Goal: Task Accomplishment & Management: Manage account settings

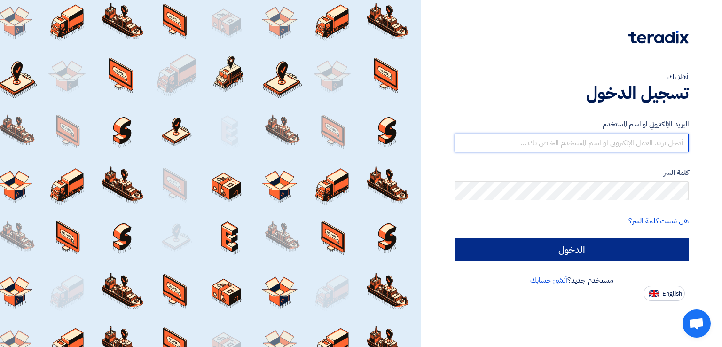
type input "italyaco2030@gmail.com"
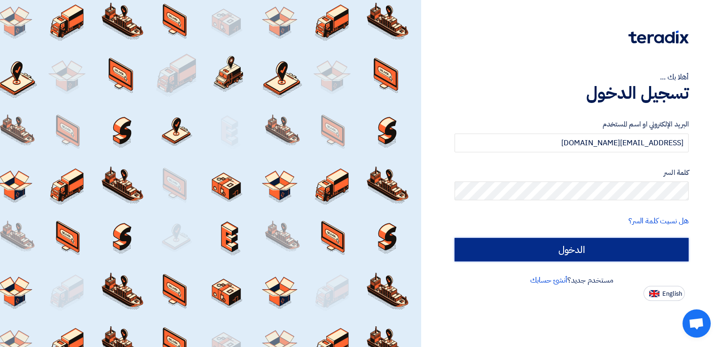
click at [571, 247] on input "الدخول" at bounding box center [571, 249] width 234 height 23
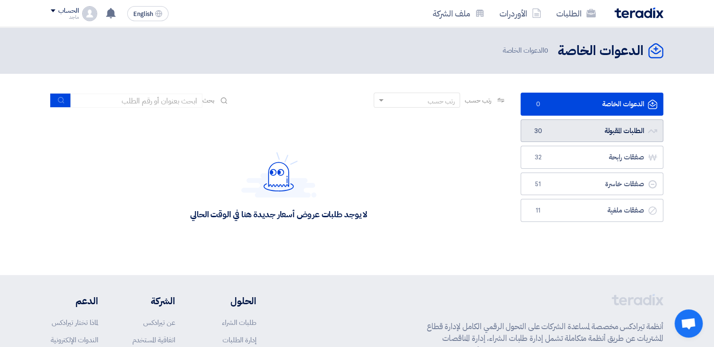
click at [598, 128] on link "الطلبات المقبولة الطلبات المقبولة 30" at bounding box center [592, 130] width 143 height 23
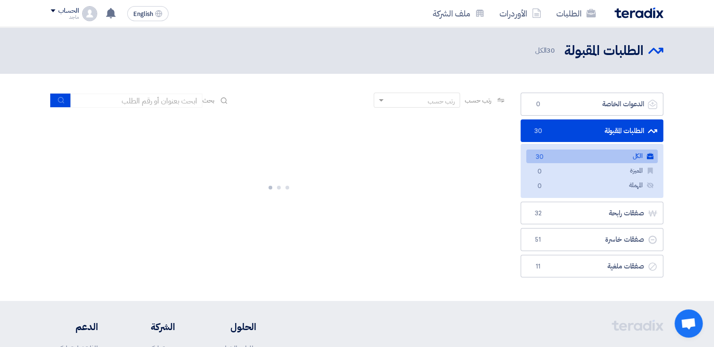
click at [598, 128] on link "الطلبات المقبولة الطلبات المقبولة 30" at bounding box center [592, 130] width 143 height 23
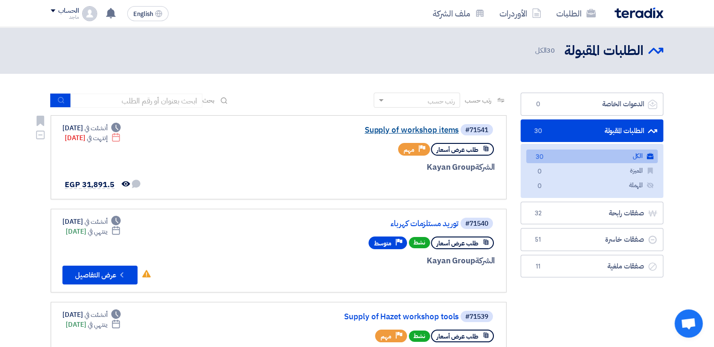
click at [403, 132] on link "Supply of workshop items" at bounding box center [365, 130] width 188 height 8
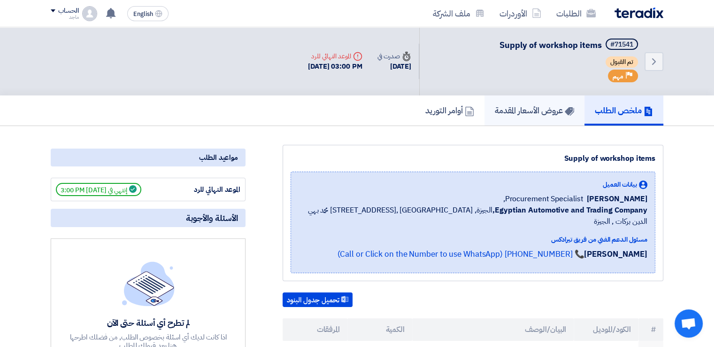
click at [507, 107] on h5 "عروض الأسعار المقدمة" at bounding box center [534, 110] width 79 height 11
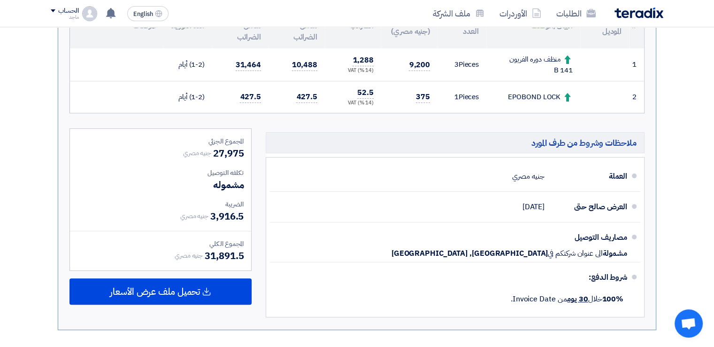
scroll to position [250, 0]
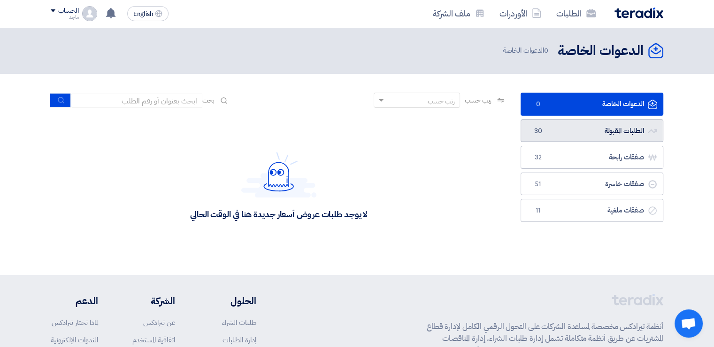
click at [602, 125] on link "الطلبات المقبولة الطلبات المقبولة 30" at bounding box center [592, 130] width 143 height 23
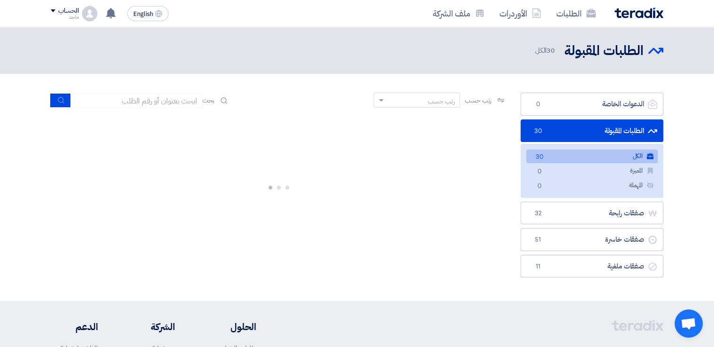
click at [602, 125] on link "الطلبات المقبولة الطلبات المقبولة 30" at bounding box center [592, 130] width 143 height 23
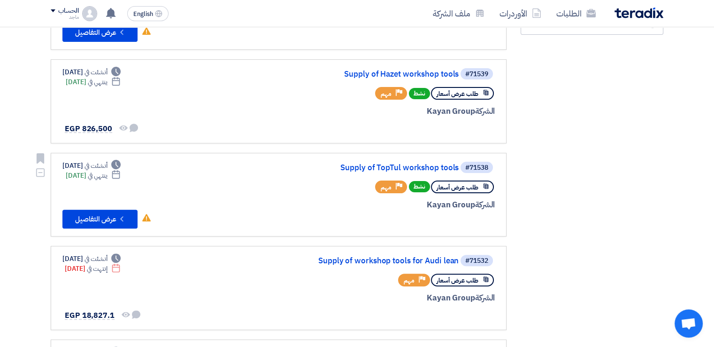
scroll to position [234, 0]
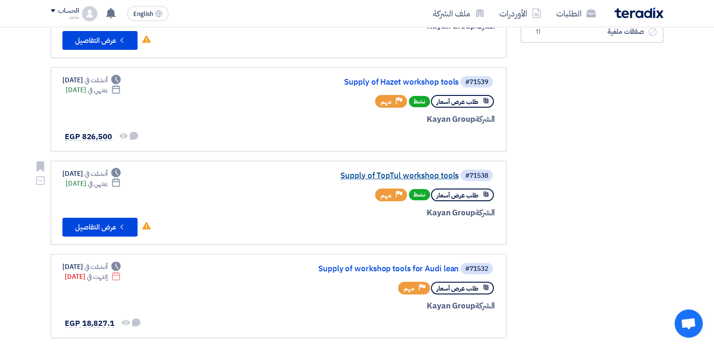
click at [423, 174] on link "Supply of TopTul workshop tools" at bounding box center [365, 175] width 188 height 8
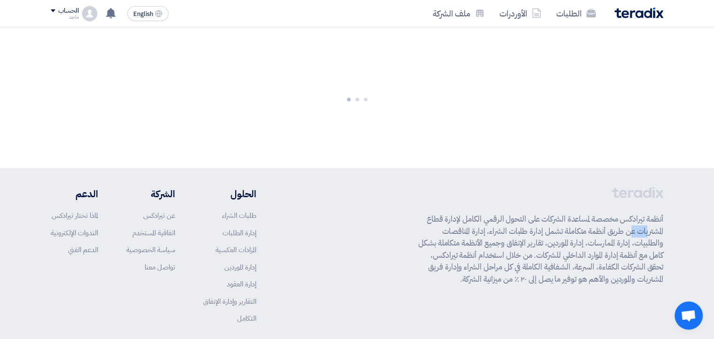
click at [423, 174] on footer "أنظمة تيرادكس مخصصة لمساعدة الشركات على التحول الرقمي الكامل لإدارة قطاع المشتر…" at bounding box center [357, 276] width 714 height 216
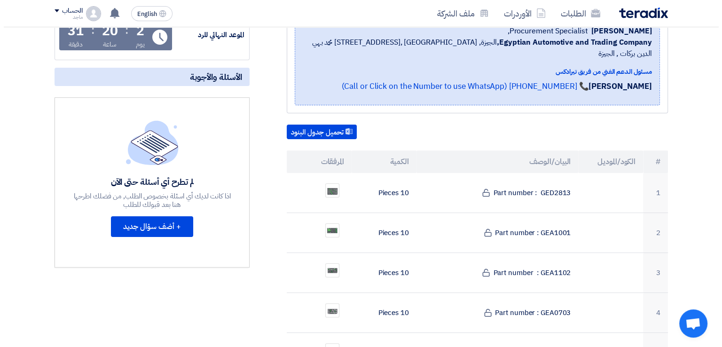
scroll to position [167, 0]
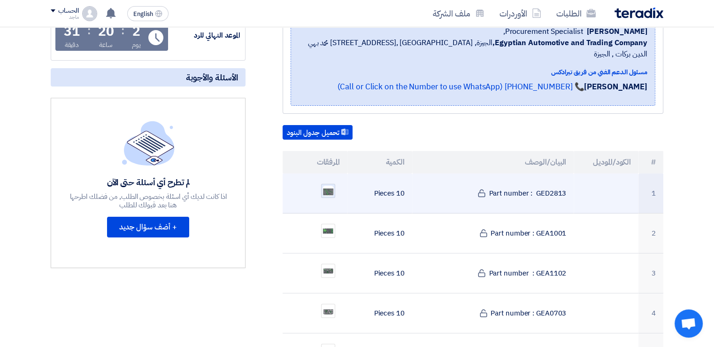
click at [326, 185] on img at bounding box center [328, 191] width 13 height 12
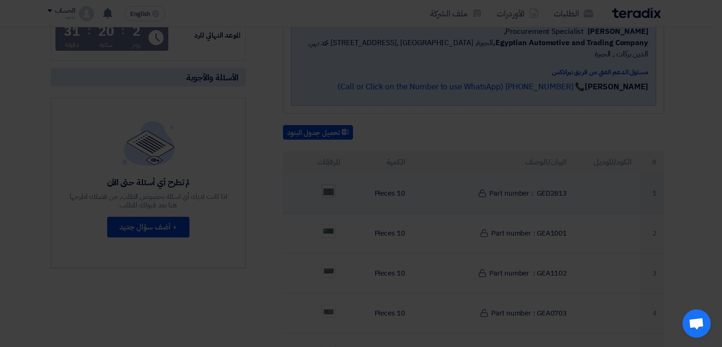
click at [326, 180] on img at bounding box center [361, 166] width 150 height 136
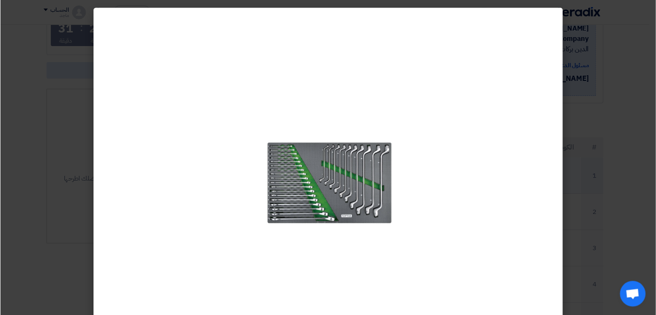
scroll to position [168, 0]
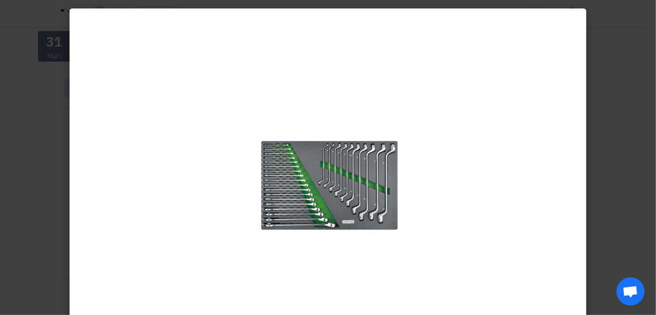
click at [297, 163] on img at bounding box center [328, 173] width 150 height 136
click at [296, 163] on img at bounding box center [328, 173] width 150 height 136
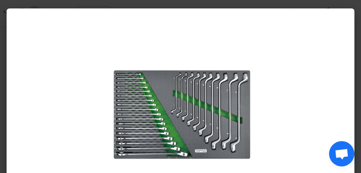
click at [21, 6] on modal-container at bounding box center [180, 86] width 361 height 173
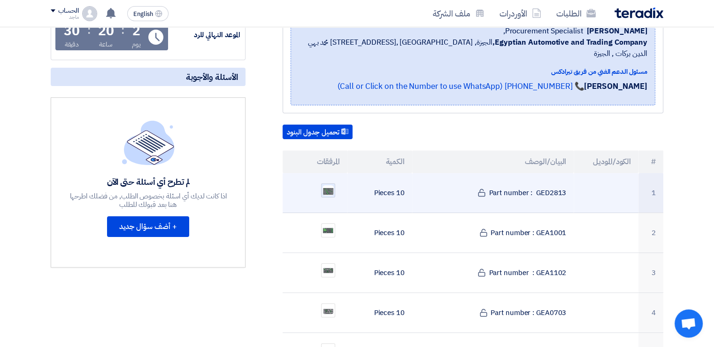
click at [332, 184] on img at bounding box center [328, 190] width 13 height 12
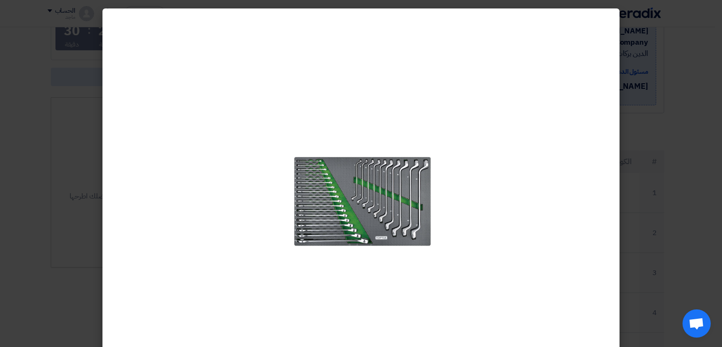
click at [43, 183] on modal-container at bounding box center [361, 173] width 722 height 347
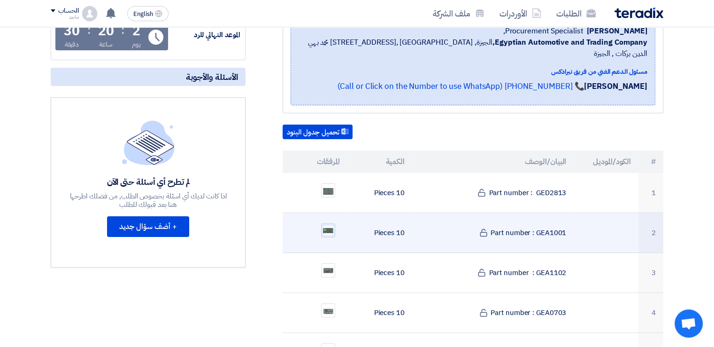
click at [334, 225] on img at bounding box center [328, 230] width 13 height 11
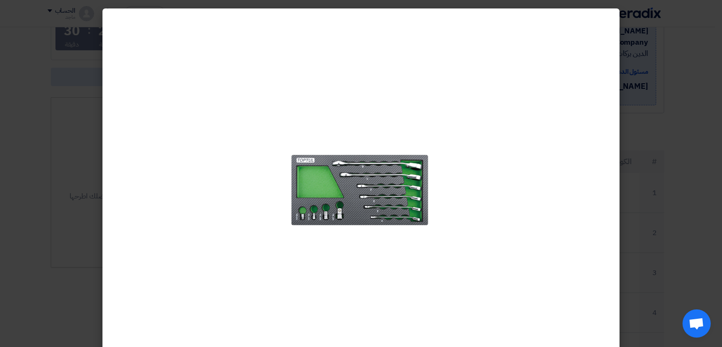
drag, startPoint x: 273, startPoint y: 228, endPoint x: 227, endPoint y: 223, distance: 45.9
click at [227, 223] on div at bounding box center [360, 189] width 517 height 362
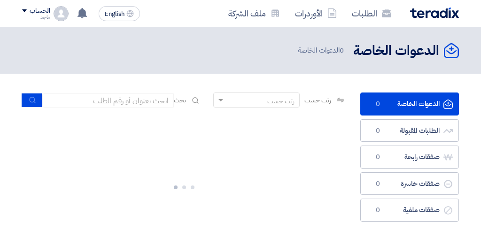
click at [171, 131] on div at bounding box center [184, 185] width 324 height 141
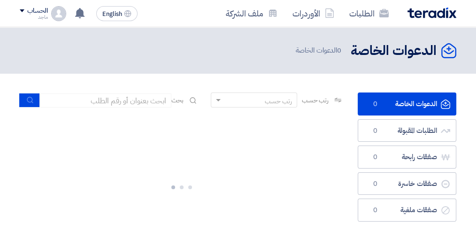
click at [171, 131] on div at bounding box center [182, 185] width 324 height 141
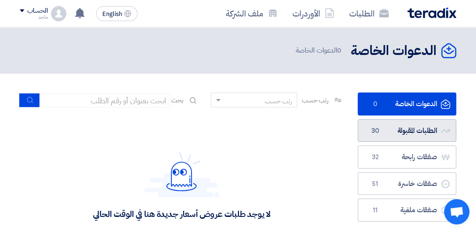
click at [400, 131] on link "الطلبات المقبولة الطلبات المقبولة 30" at bounding box center [407, 130] width 99 height 23
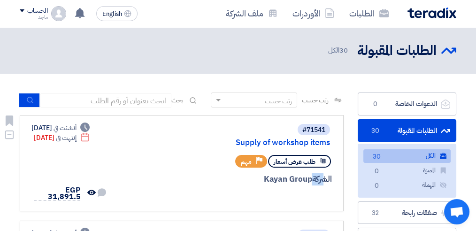
drag, startPoint x: 324, startPoint y: 176, endPoint x: 304, endPoint y: 170, distance: 20.5
click at [304, 170] on div "#71541 Supply of workshop items طلب عرض أسعار Priority مهم الشركة Kayan Group" at bounding box center [223, 163] width 217 height 80
click at [288, 142] on link "Supply of workshop items" at bounding box center [236, 143] width 188 height 8
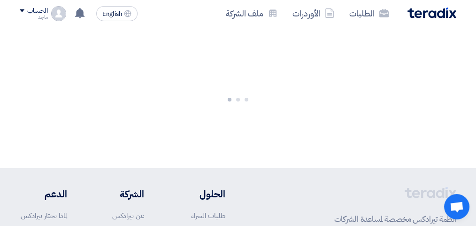
click at [288, 142] on div at bounding box center [238, 97] width 476 height 141
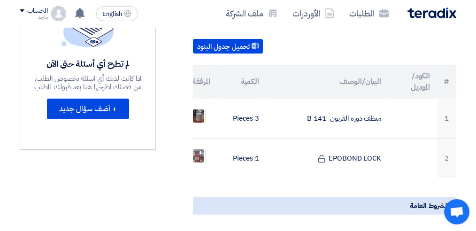
scroll to position [277, 0]
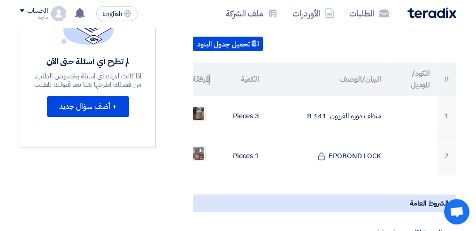
click at [208, 76] on th "المرفقات" at bounding box center [193, 79] width 49 height 34
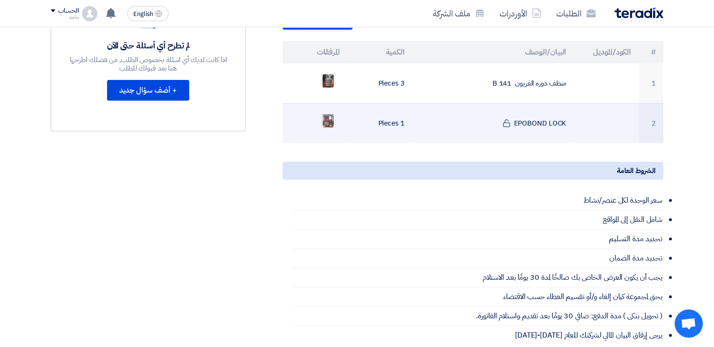
drag, startPoint x: 211, startPoint y: 76, endPoint x: 317, endPoint y: 114, distance: 112.3
click at [317, 114] on ul at bounding box center [315, 120] width 50 height 23
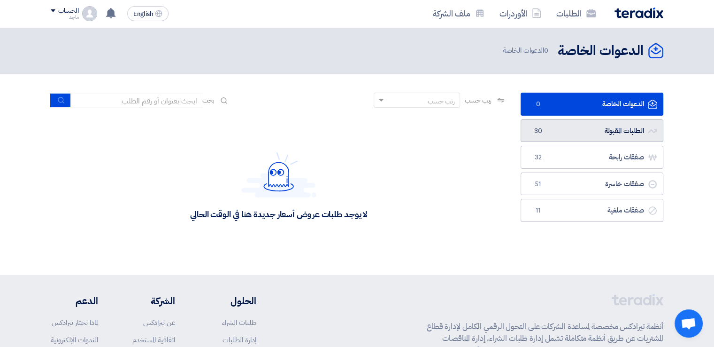
click at [586, 132] on link "الطلبات المقبولة الطلبات المقبولة 30" at bounding box center [592, 130] width 143 height 23
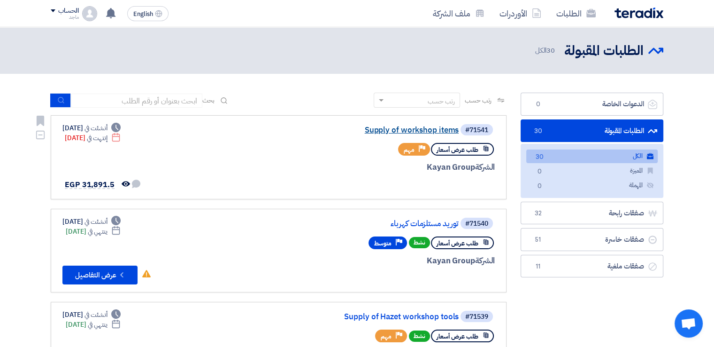
click at [394, 130] on link "Supply of workshop items" at bounding box center [365, 130] width 188 height 8
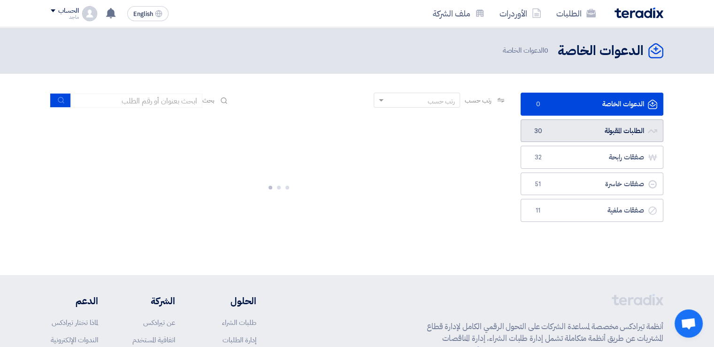
click at [564, 132] on link "الطلبات المقبولة الطلبات المقبولة 30" at bounding box center [592, 130] width 143 height 23
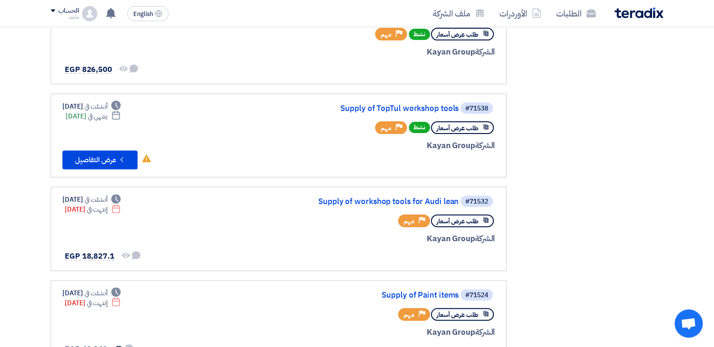
scroll to position [303, 0]
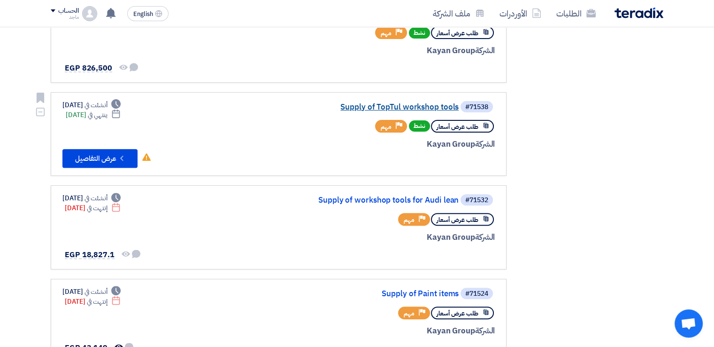
click at [419, 104] on link "Supply of TopTul workshop tools" at bounding box center [365, 107] width 188 height 8
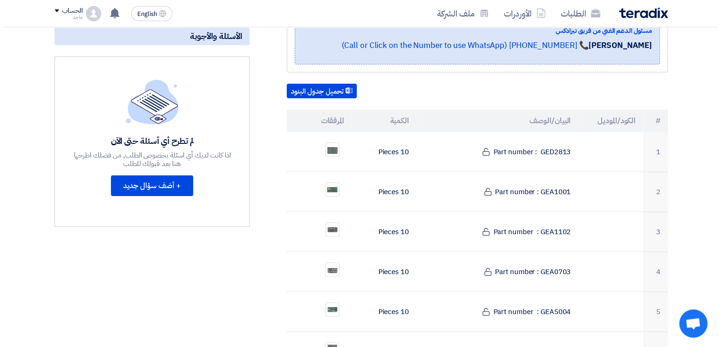
scroll to position [212, 0]
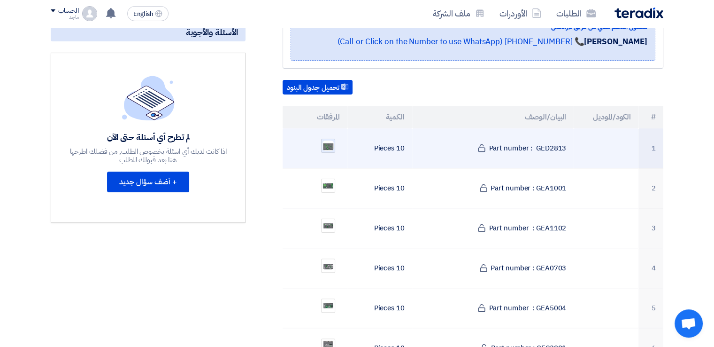
click at [330, 140] on img at bounding box center [328, 146] width 13 height 12
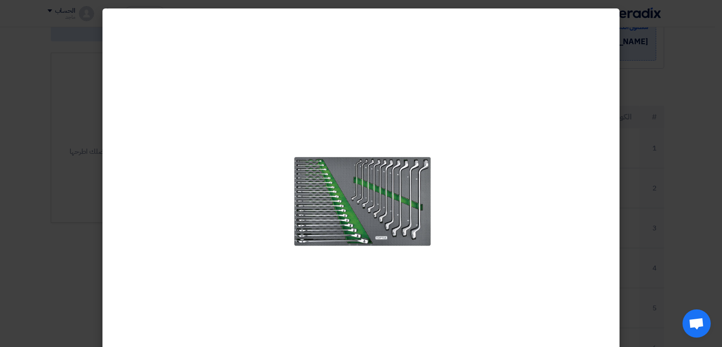
click at [42, 104] on modal-container at bounding box center [361, 173] width 722 height 347
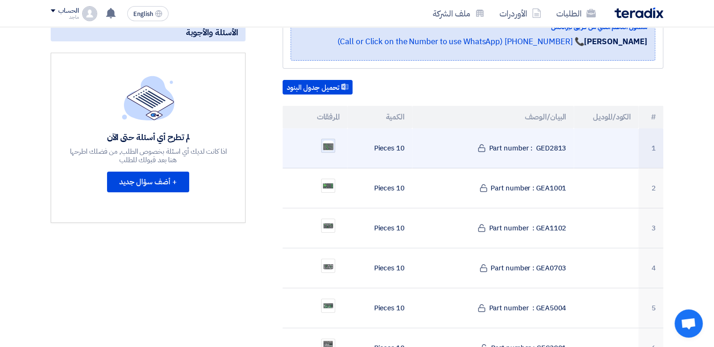
click at [330, 140] on img at bounding box center [328, 146] width 13 height 12
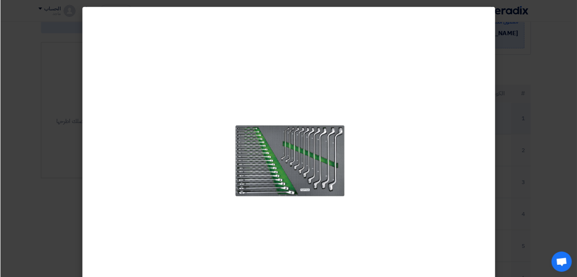
scroll to position [213, 0]
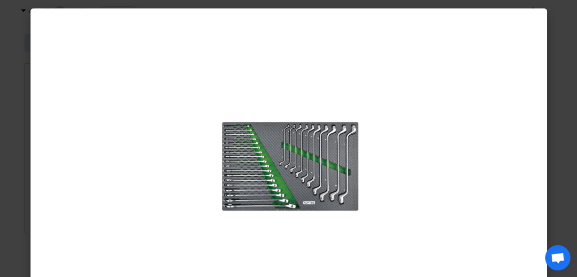
click at [14, 73] on modal-container at bounding box center [288, 138] width 577 height 277
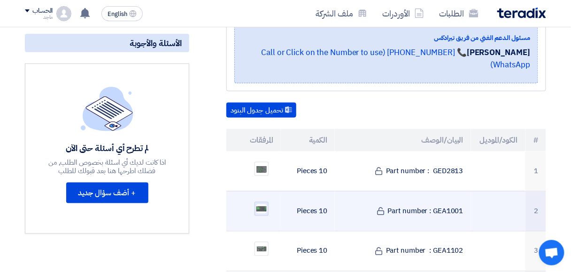
click at [259, 203] on img at bounding box center [261, 208] width 13 height 11
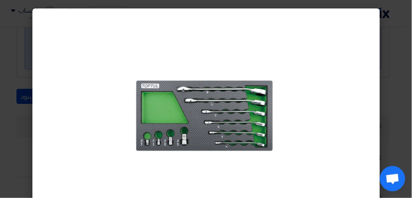
click at [17, 77] on modal-container at bounding box center [206, 99] width 412 height 198
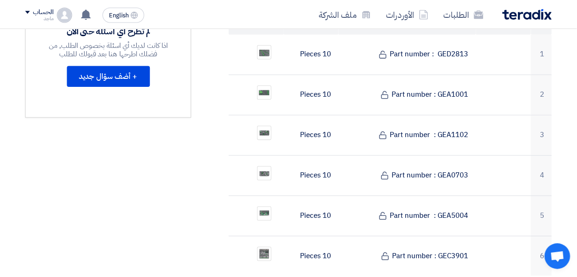
scroll to position [348, 0]
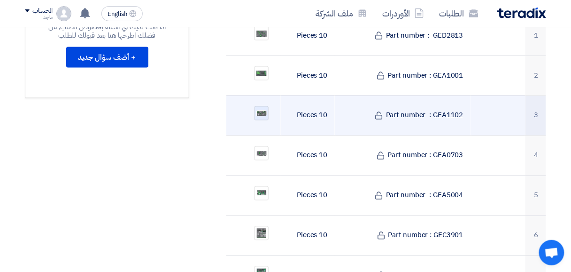
click at [259, 109] on img at bounding box center [261, 113] width 13 height 8
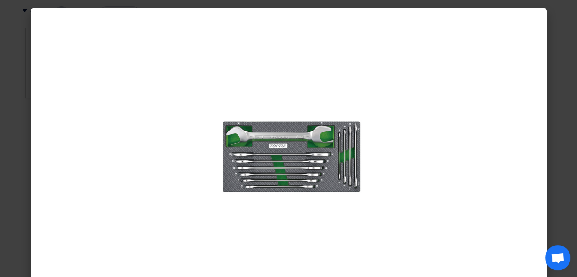
click at [12, 53] on modal-container at bounding box center [288, 138] width 577 height 277
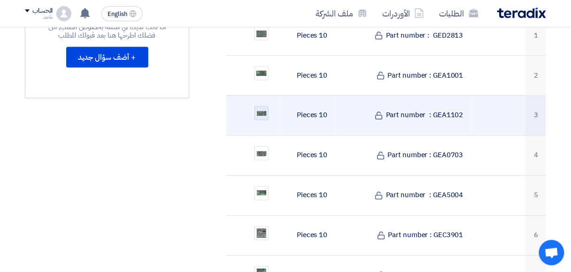
click at [265, 109] on img at bounding box center [261, 113] width 13 height 8
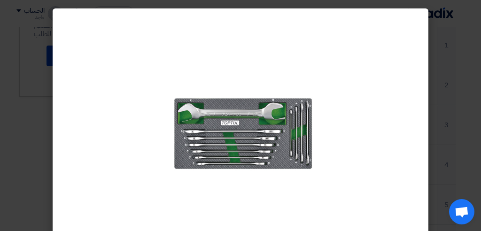
click at [25, 72] on modal-container at bounding box center [240, 115] width 481 height 231
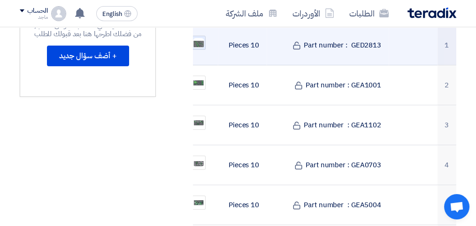
click at [199, 45] on img at bounding box center [198, 43] width 13 height 12
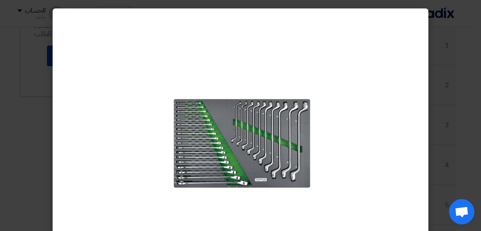
click at [47, 55] on modal-container at bounding box center [240, 115] width 481 height 231
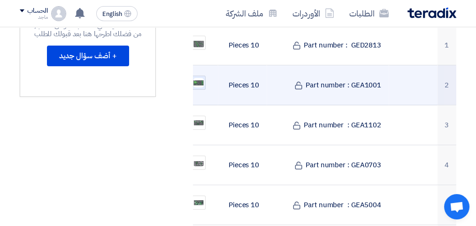
click at [201, 82] on img at bounding box center [198, 82] width 13 height 11
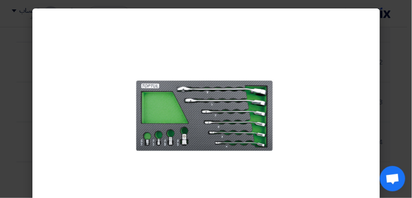
click at [13, 95] on modal-container at bounding box center [206, 99] width 412 height 198
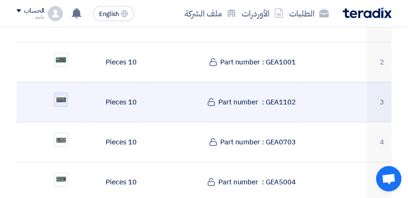
click at [60, 95] on img at bounding box center [60, 99] width 13 height 8
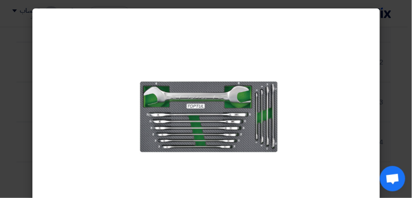
click at [21, 84] on modal-container at bounding box center [206, 99] width 412 height 198
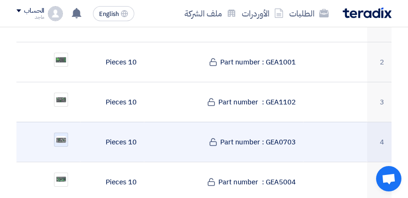
click at [58, 135] on img at bounding box center [60, 139] width 13 height 9
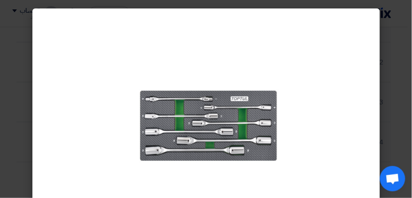
click at [15, 90] on modal-container at bounding box center [206, 99] width 412 height 198
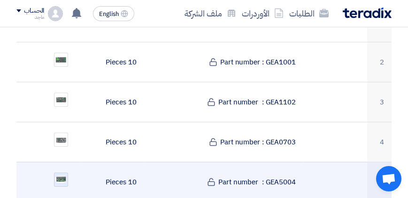
click at [59, 175] on img at bounding box center [60, 179] width 13 height 9
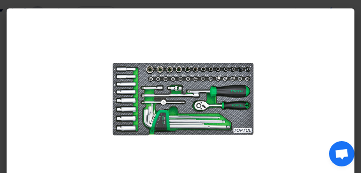
click at [6, 120] on modal-container at bounding box center [180, 86] width 361 height 173
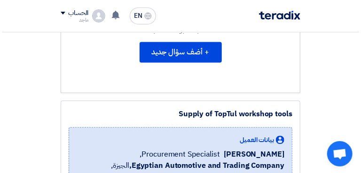
scroll to position [444, 0]
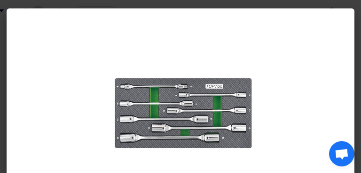
click at [6, 62] on modal-container at bounding box center [180, 86] width 361 height 173
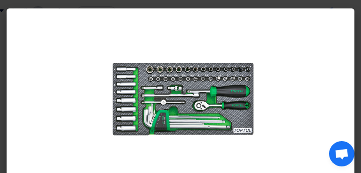
click at [5, 86] on modal-container at bounding box center [180, 86] width 361 height 173
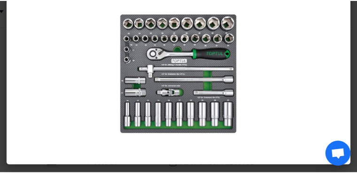
scroll to position [0, 0]
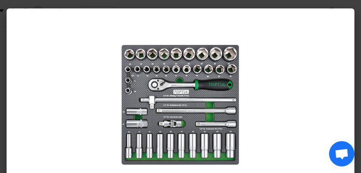
click at [4, 19] on modal-container at bounding box center [180, 86] width 361 height 173
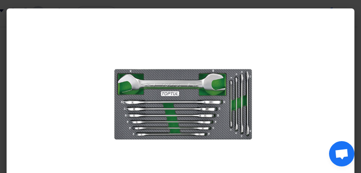
click at [7, 29] on modal-container at bounding box center [180, 86] width 361 height 173
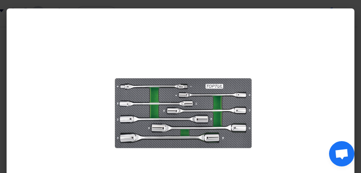
click at [5, 91] on modal-container at bounding box center [180, 86] width 361 height 173
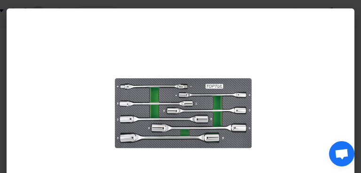
click at [5, 53] on modal-container at bounding box center [180, 86] width 361 height 173
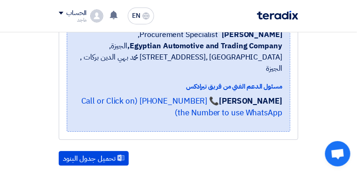
scroll to position [491, 0]
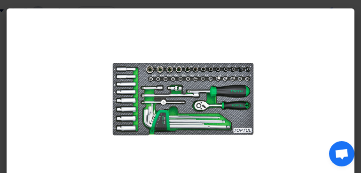
click at [7, 69] on modal-container at bounding box center [180, 86] width 361 height 173
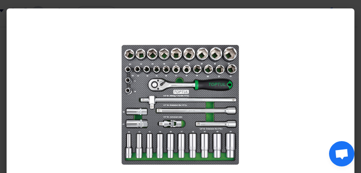
click at [4, 112] on modal-container at bounding box center [180, 86] width 361 height 173
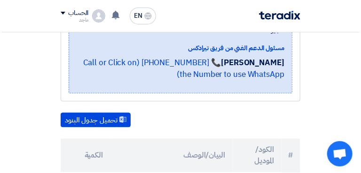
scroll to position [527, 0]
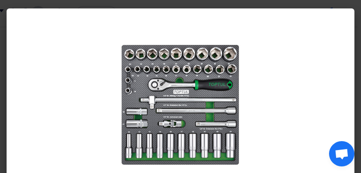
click at [7, 65] on modal-container at bounding box center [180, 86] width 361 height 173
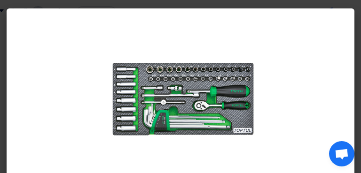
click at [6, 107] on modal-container at bounding box center [180, 86] width 361 height 173
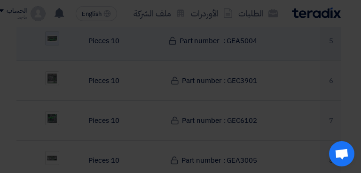
click at [56, 47] on div at bounding box center [181, 79] width 348 height 188
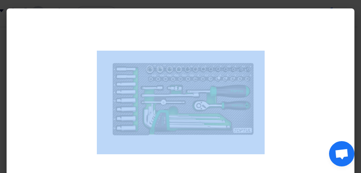
click at [56, 47] on div at bounding box center [181, 102] width 348 height 188
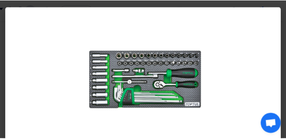
scroll to position [527, 0]
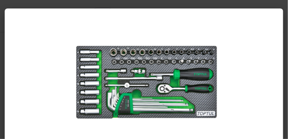
click at [6, 50] on modal-container at bounding box center [144, 69] width 288 height 139
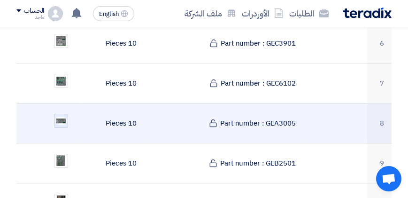
click at [60, 116] on img at bounding box center [60, 120] width 13 height 9
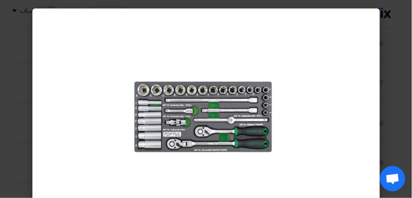
click at [20, 108] on modal-container at bounding box center [206, 99] width 412 height 198
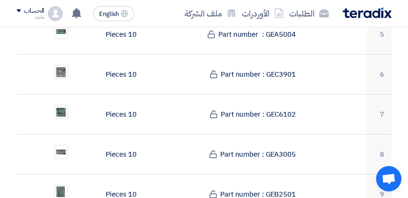
scroll to position [495, 0]
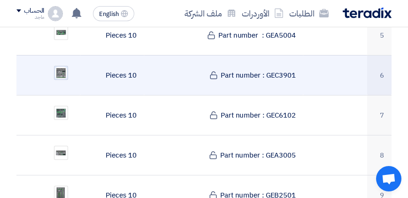
click at [61, 66] on img at bounding box center [60, 73] width 13 height 14
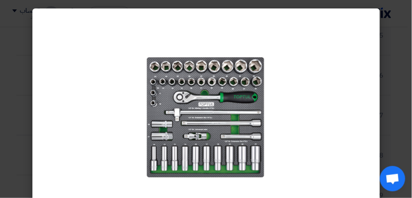
click at [20, 76] on modal-container at bounding box center [206, 99] width 412 height 198
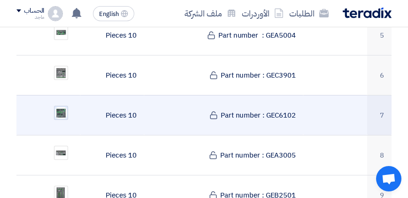
click at [60, 106] on img at bounding box center [60, 113] width 13 height 14
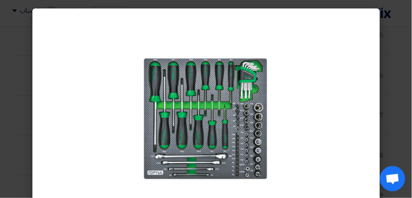
click at [8, 87] on modal-container at bounding box center [206, 99] width 412 height 198
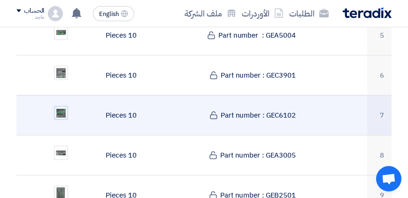
click at [57, 106] on img at bounding box center [60, 113] width 13 height 14
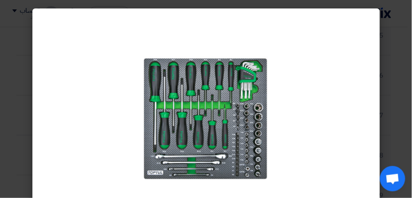
click at [33, 95] on modal-container at bounding box center [206, 99] width 412 height 198
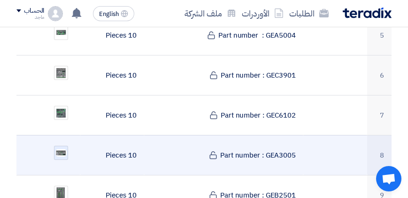
click at [58, 148] on img at bounding box center [60, 152] width 13 height 9
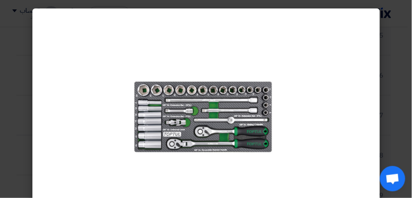
click at [32, 108] on modal-container at bounding box center [206, 99] width 412 height 198
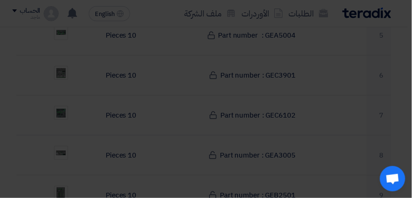
click at [32, 108] on modal-container at bounding box center [206, 99] width 412 height 198
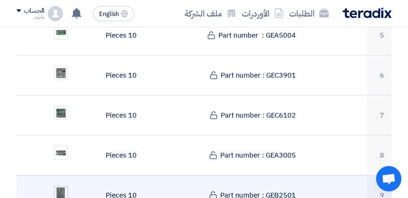
click at [59, 185] on img at bounding box center [60, 192] width 13 height 15
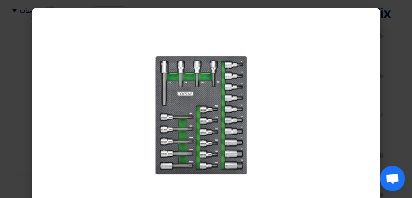
click at [13, 97] on modal-container at bounding box center [206, 99] width 412 height 198
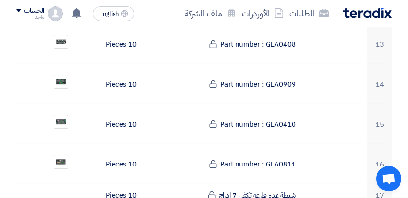
scroll to position [807, 0]
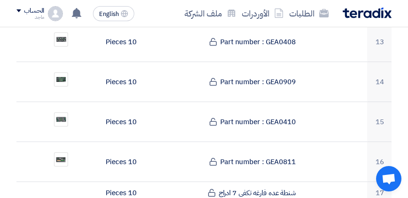
drag, startPoint x: 405, startPoint y: 87, endPoint x: 406, endPoint y: 81, distance: 6.6
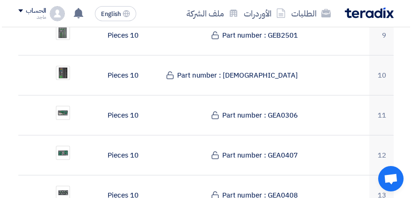
scroll to position [632, 0]
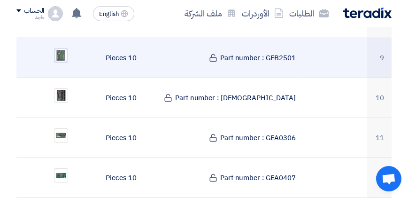
click at [61, 48] on img at bounding box center [60, 55] width 13 height 15
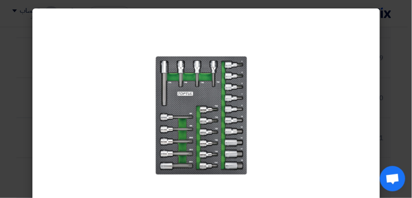
click at [13, 65] on modal-container at bounding box center [206, 99] width 412 height 198
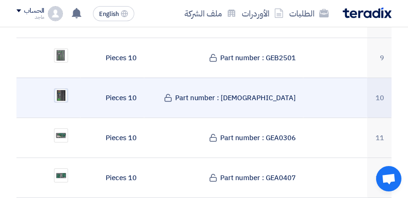
click at [62, 88] on img at bounding box center [60, 96] width 13 height 16
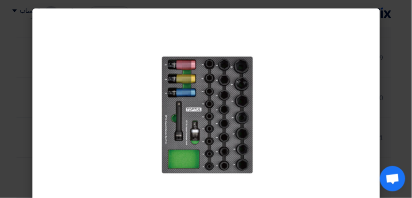
click at [28, 78] on modal-container at bounding box center [206, 99] width 412 height 198
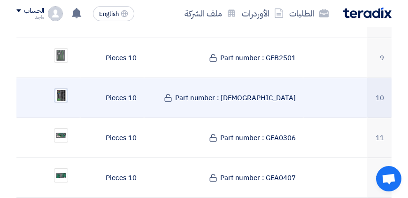
click at [58, 88] on img at bounding box center [60, 96] width 13 height 16
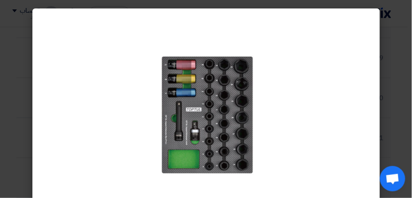
click at [25, 84] on modal-container at bounding box center [206, 99] width 412 height 198
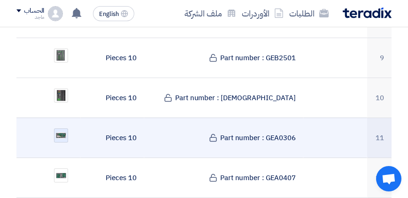
click at [60, 131] on img at bounding box center [60, 135] width 13 height 8
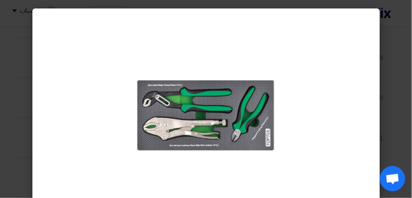
click at [26, 122] on modal-container at bounding box center [206, 99] width 412 height 198
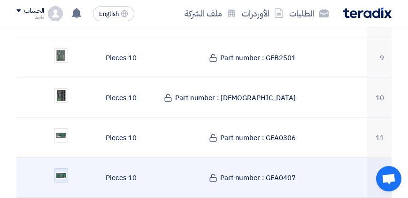
click at [62, 171] on img at bounding box center [60, 175] width 13 height 9
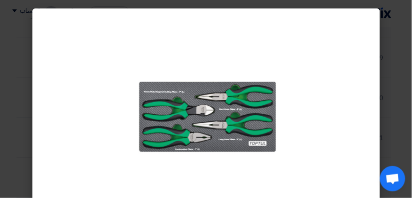
drag, startPoint x: 62, startPoint y: 164, endPoint x: 54, endPoint y: 151, distance: 15.0
click at [54, 151] on div at bounding box center [206, 114] width 348 height 213
click at [25, 130] on modal-container at bounding box center [206, 99] width 412 height 198
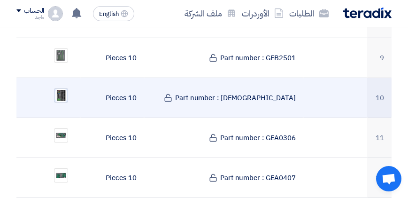
click at [63, 88] on img at bounding box center [60, 96] width 13 height 16
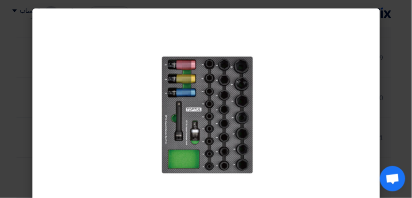
click at [18, 94] on modal-container at bounding box center [206, 99] width 412 height 198
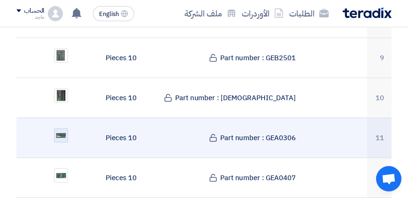
click at [62, 131] on img at bounding box center [60, 135] width 13 height 8
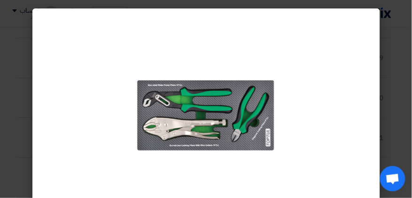
click at [8, 97] on modal-container at bounding box center [206, 99] width 412 height 198
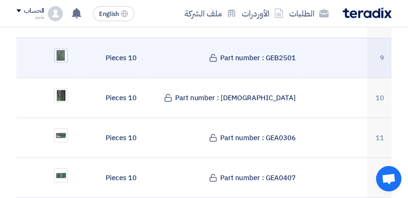
click at [65, 48] on img at bounding box center [60, 55] width 13 height 15
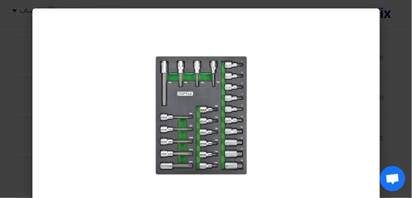
click at [25, 78] on modal-container at bounding box center [206, 99] width 412 height 198
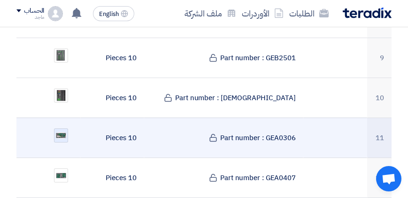
click at [57, 131] on img at bounding box center [60, 135] width 13 height 8
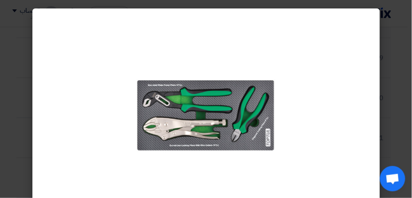
click at [57, 124] on div at bounding box center [206, 114] width 348 height 213
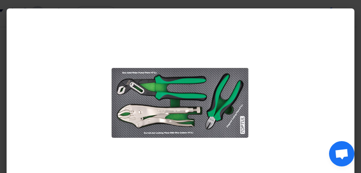
click at [4, 92] on modal-container at bounding box center [180, 86] width 361 height 173
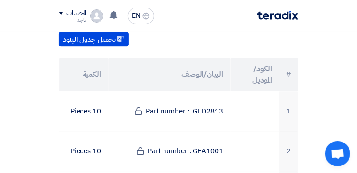
scroll to position [689, 0]
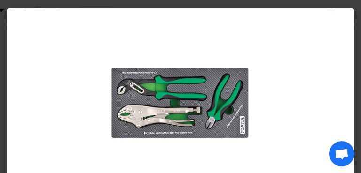
click at [6, 115] on modal-container at bounding box center [180, 86] width 361 height 173
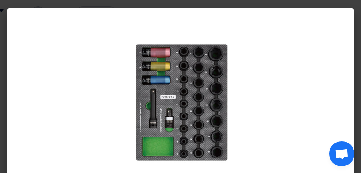
click at [7, 87] on modal-container at bounding box center [180, 86] width 361 height 173
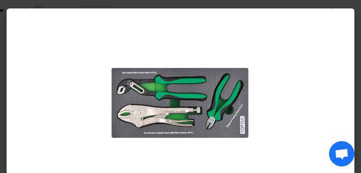
click at [5, 89] on modal-container at bounding box center [180, 86] width 361 height 173
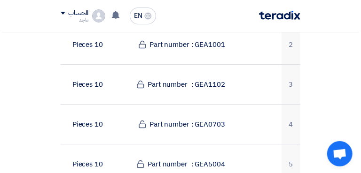
scroll to position [798, 0]
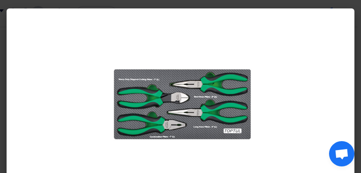
click at [7, 57] on modal-container at bounding box center [180, 86] width 361 height 173
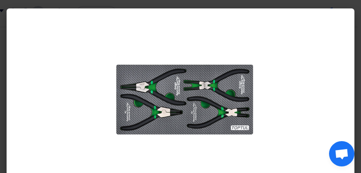
click at [7, 98] on modal-container at bounding box center [180, 86] width 361 height 173
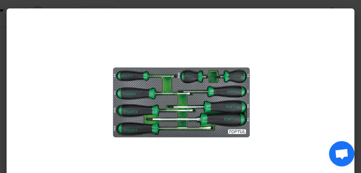
click at [8, 104] on modal-container at bounding box center [180, 86] width 361 height 173
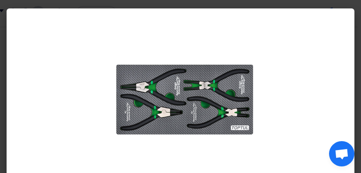
click at [5, 77] on modal-container at bounding box center [180, 86] width 361 height 173
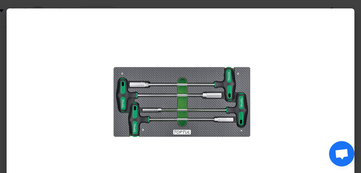
click at [15, 2] on modal-container at bounding box center [180, 86] width 361 height 173
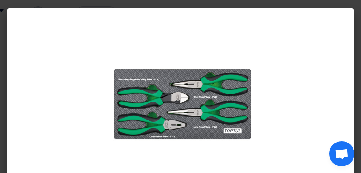
click at [6, 56] on modal-container at bounding box center [180, 86] width 361 height 173
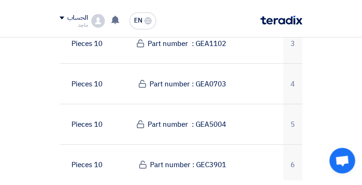
scroll to position [831, 0]
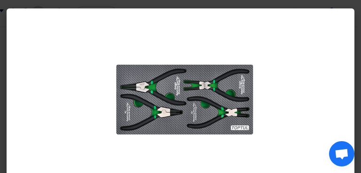
click at [6, 62] on modal-container at bounding box center [180, 86] width 361 height 173
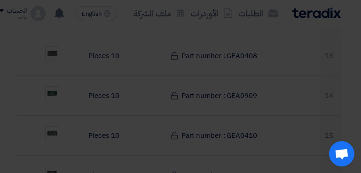
click at [6, 62] on modal-container at bounding box center [180, 86] width 361 height 173
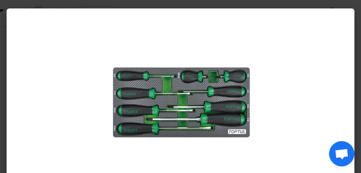
click at [54, 100] on div at bounding box center [181, 102] width 348 height 188
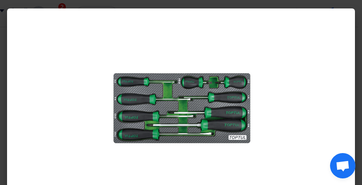
click at [83, 81] on div at bounding box center [181, 108] width 348 height 200
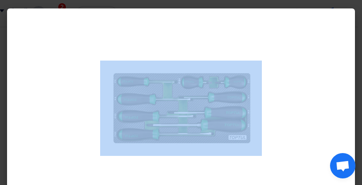
click at [83, 81] on div at bounding box center [181, 108] width 348 height 200
click at [47, 27] on div at bounding box center [181, 108] width 348 height 200
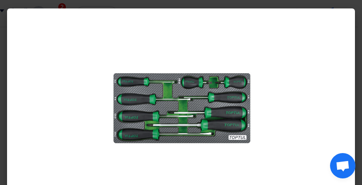
click at [47, 27] on div at bounding box center [181, 108] width 348 height 200
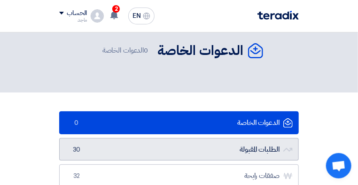
click at [291, 138] on link "الطلبات المقبولة الطلبات المقبولة 30" at bounding box center [179, 149] width 240 height 23
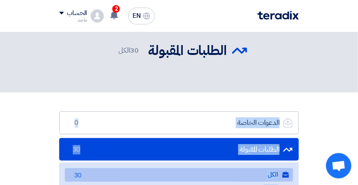
click at [291, 138] on li "الطلبات المقبولة الطلبات المقبولة 30 الكل الكل 30 المميزة المميزة 0 المهملة الم…" at bounding box center [179, 177] width 240 height 78
click at [82, 145] on span "30" at bounding box center [76, 149] width 11 height 9
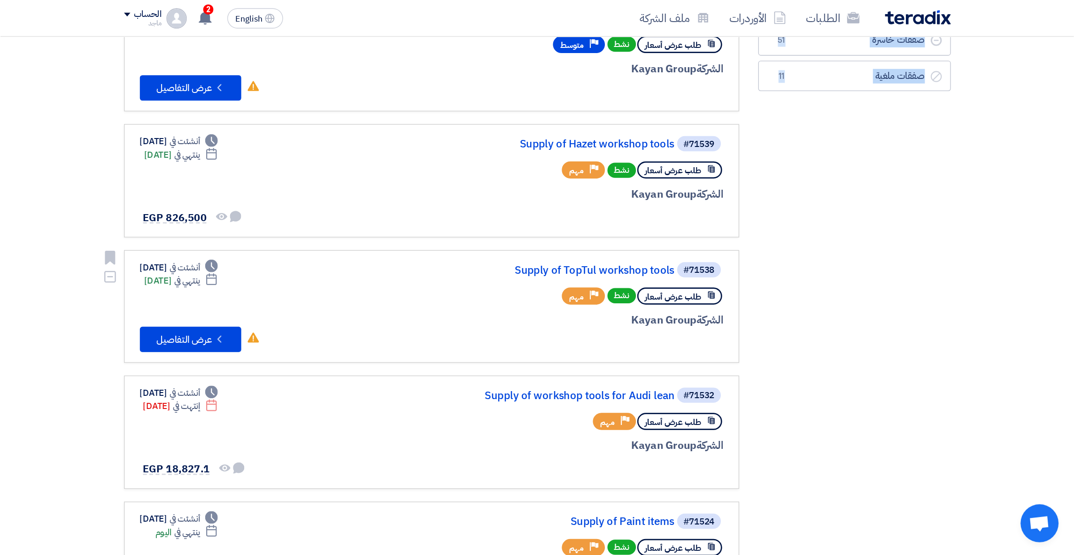
scroll to position [210, 0]
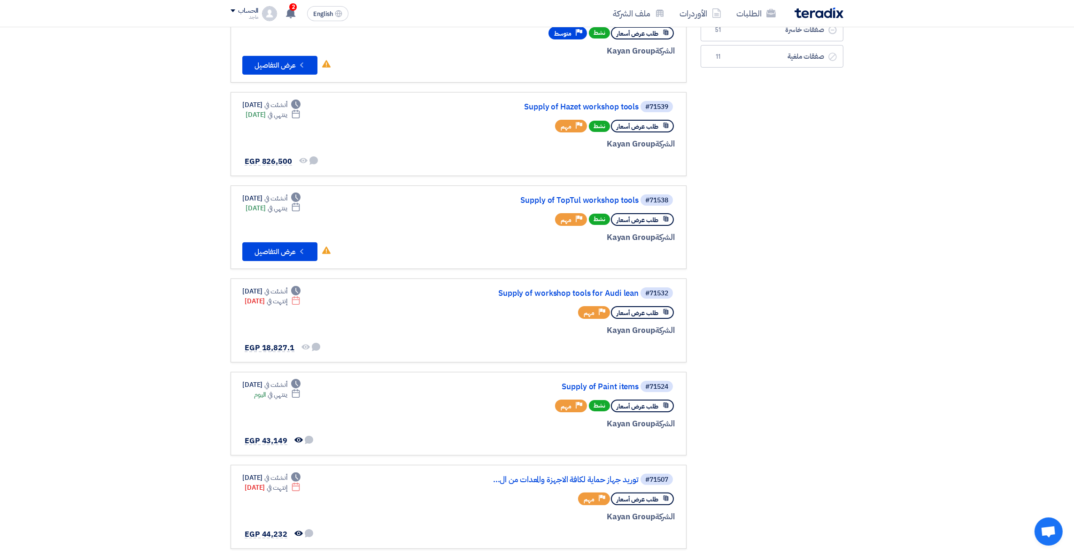
click at [71, 185] on section "الدعوات الخاصة الدعوات الخاصة 0 الطلبات المقبولة الطلبات المقبولة 30 الكل الكل …" at bounding box center [537, 372] width 1074 height 1016
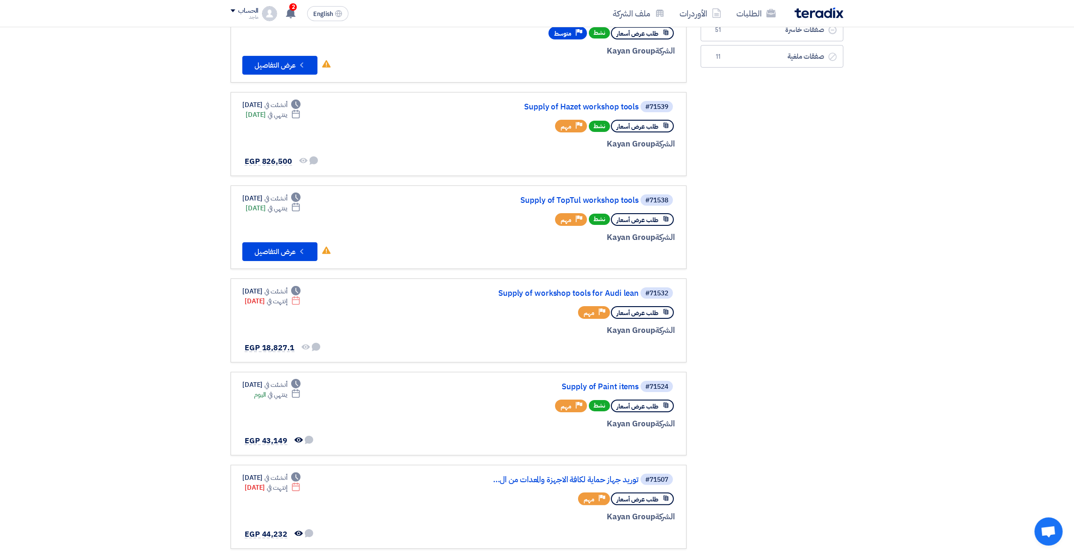
click at [361, 185] on section "الدعوات الخاصة الدعوات الخاصة 0 الطلبات المقبولة الطلبات المقبولة 30 الكل الكل …" at bounding box center [537, 372] width 1074 height 1016
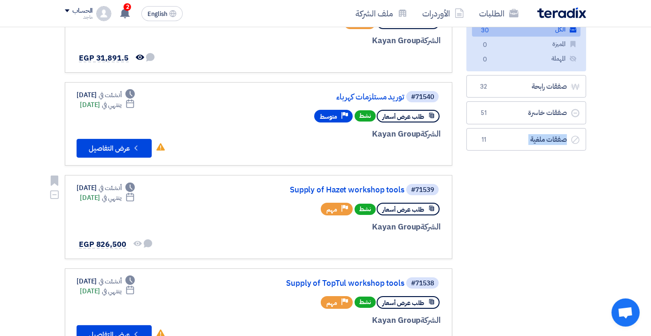
scroll to position [125, 0]
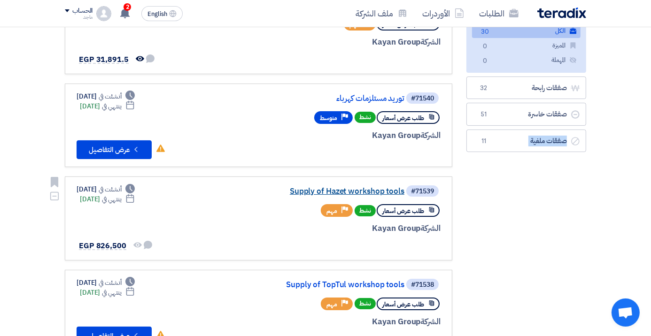
click at [341, 185] on link "Supply of Hazet workshop tools" at bounding box center [311, 191] width 188 height 8
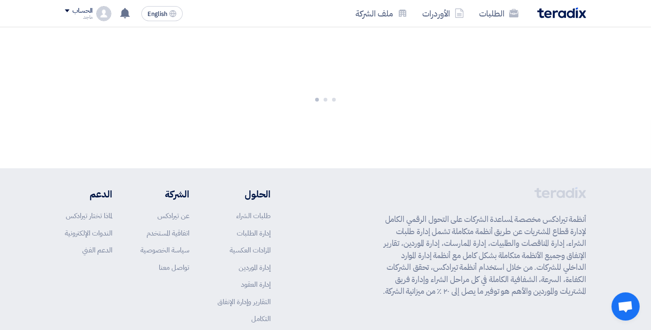
click at [341, 185] on div "أنظمة تيرادكس مخصصة لمساعدة الشركات على التحول الرقمي الكامل لإدارة قطاع المشتر…" at bounding box center [325, 262] width 521 height 151
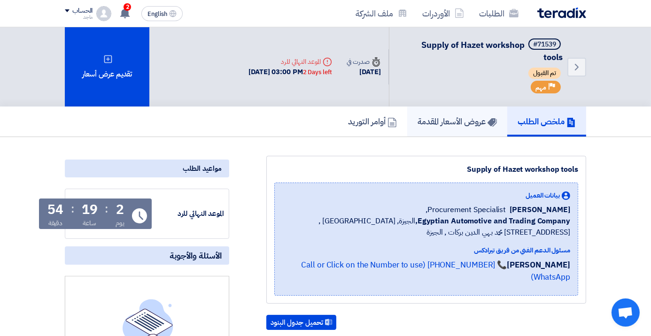
click at [361, 118] on h5 "عروض الأسعار المقدمة" at bounding box center [457, 121] width 79 height 11
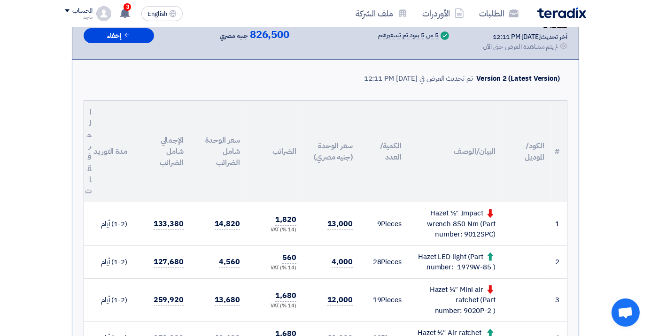
scroll to position [192, 0]
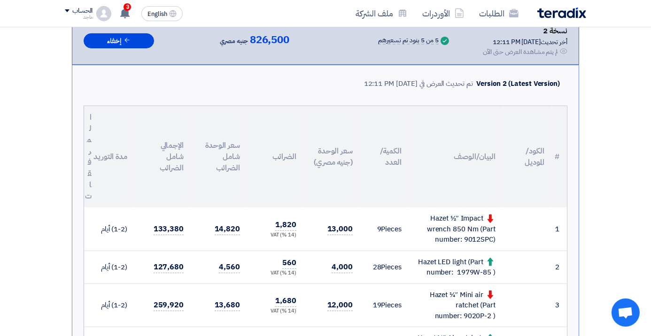
drag, startPoint x: 464, startPoint y: 93, endPoint x: 44, endPoint y: 140, distance: 422.2
click at [84, 140] on th "المرفقات" at bounding box center [85, 156] width 2 height 101
click at [65, 161] on div "تقديم عرض سعر عرض منافس نسخة 2 أخر تحديث 25 Sep 2025, 12:11 PM Offer is Seen لم…" at bounding box center [325, 331] width 521 height 696
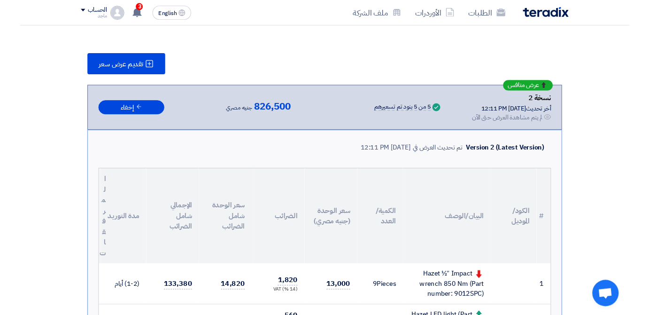
scroll to position [120, 0]
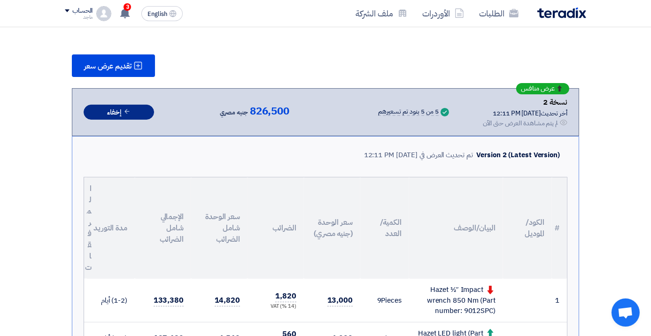
click at [100, 113] on button "إخفاء" at bounding box center [119, 113] width 70 height 16
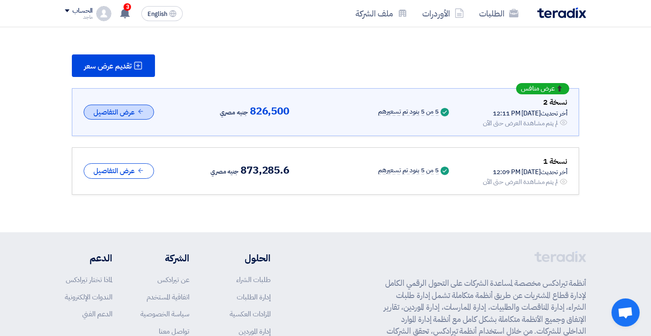
click at [97, 115] on button "عرض التفاصيل" at bounding box center [119, 113] width 70 height 16
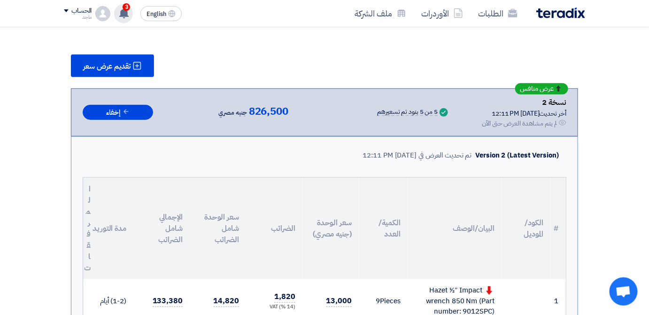
click at [121, 10] on use at bounding box center [123, 13] width 9 height 10
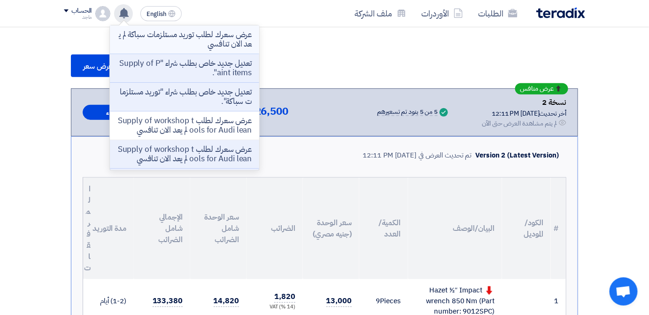
click at [160, 42] on p "عرض سعرك لطلب توريد مستلزمات سباكة لم يعد الان تنافسي" at bounding box center [184, 39] width 134 height 19
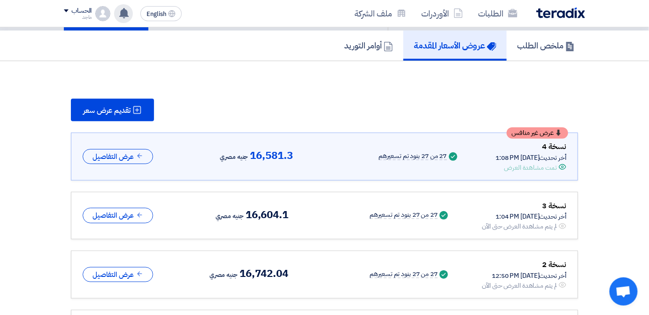
scroll to position [61, 0]
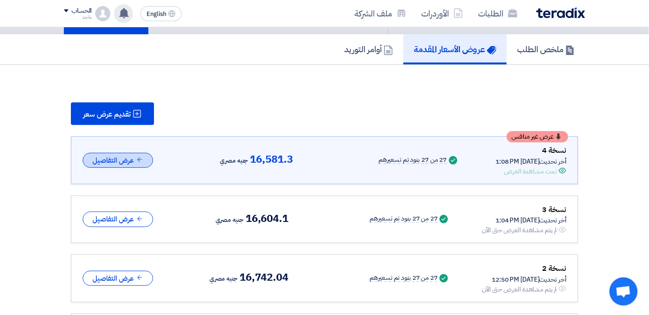
click at [143, 156] on icon at bounding box center [139, 159] width 7 height 7
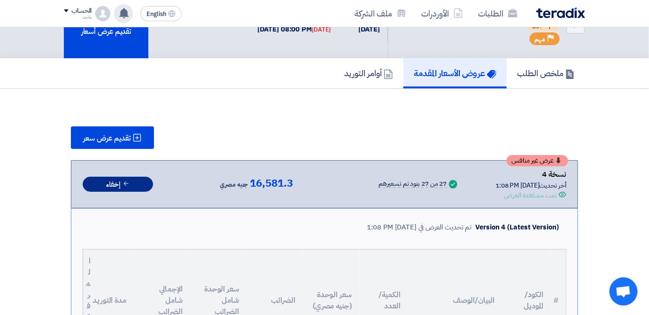
scroll to position [0, 0]
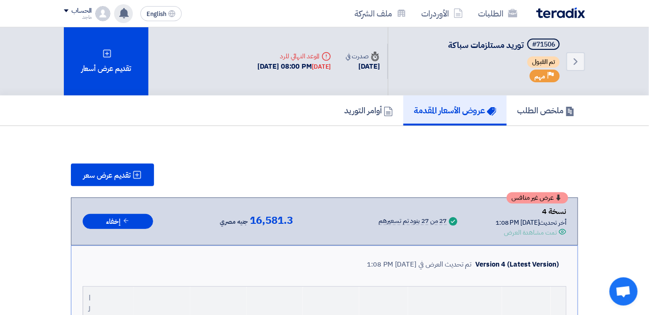
drag, startPoint x: 632, startPoint y: 40, endPoint x: 651, endPoint y: 37, distance: 19.1
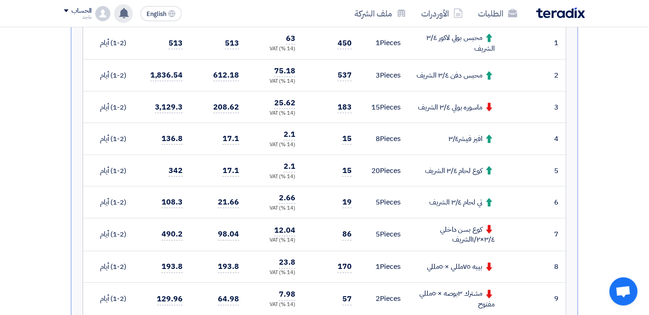
scroll to position [364, 0]
